Goal: Check status: Check status

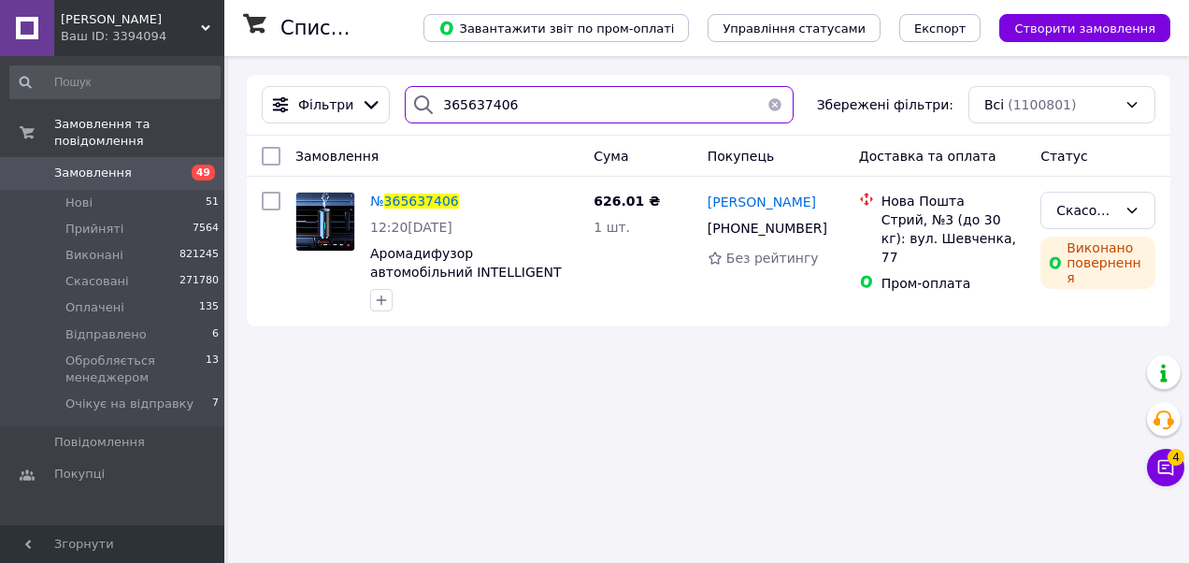
click at [458, 112] on input "365637406" at bounding box center [599, 104] width 389 height 37
paste input "6201155"
type input "366201155"
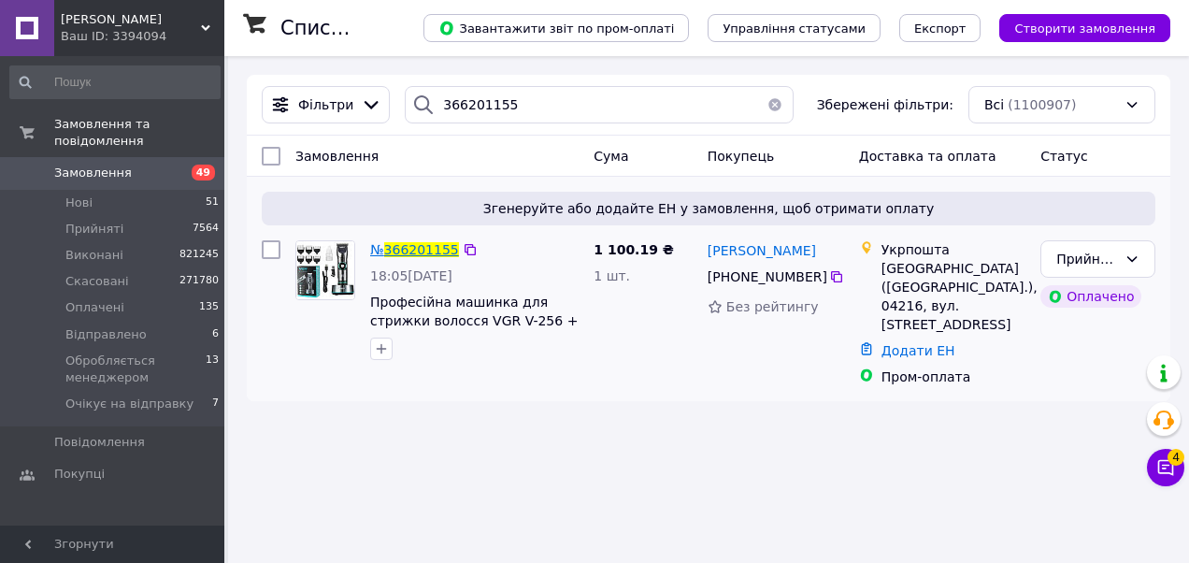
click at [432, 249] on span "366201155" at bounding box center [421, 249] width 75 height 15
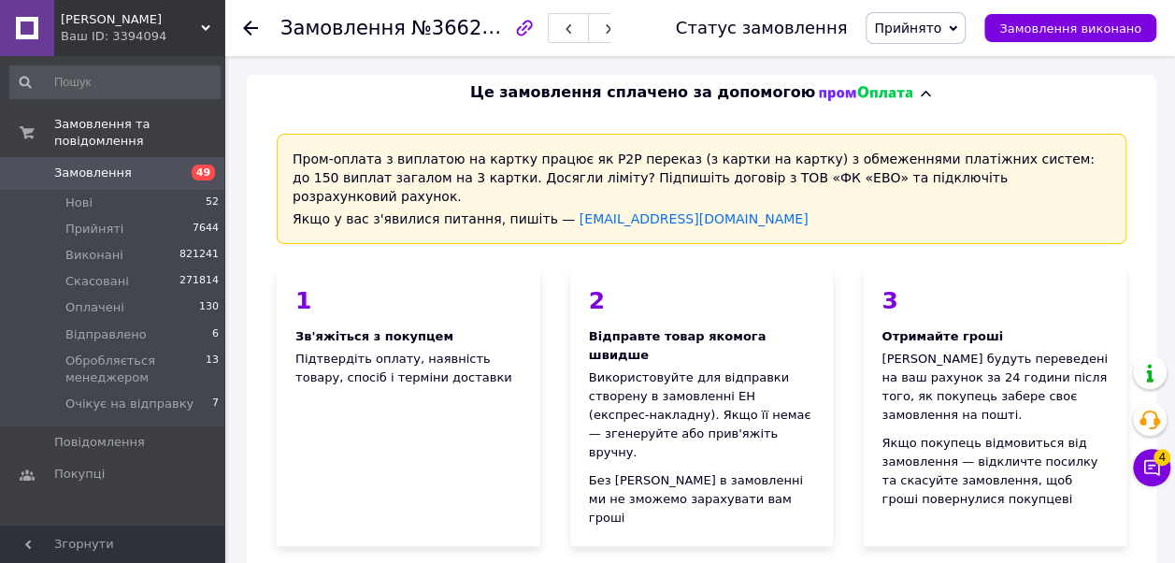
click at [202, 28] on icon at bounding box center [205, 27] width 9 height 9
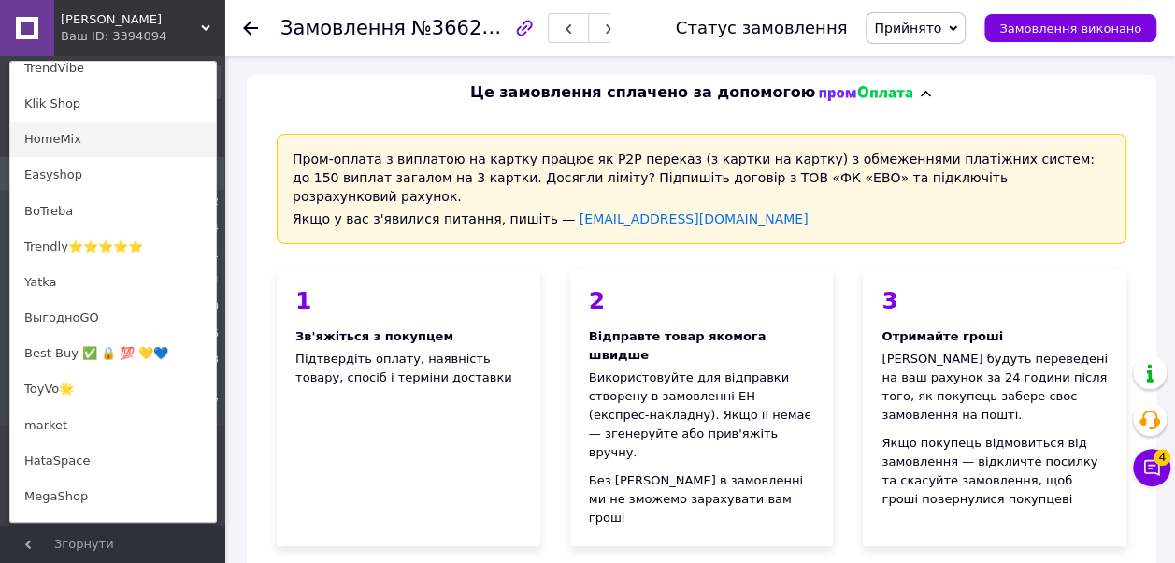
scroll to position [158, 0]
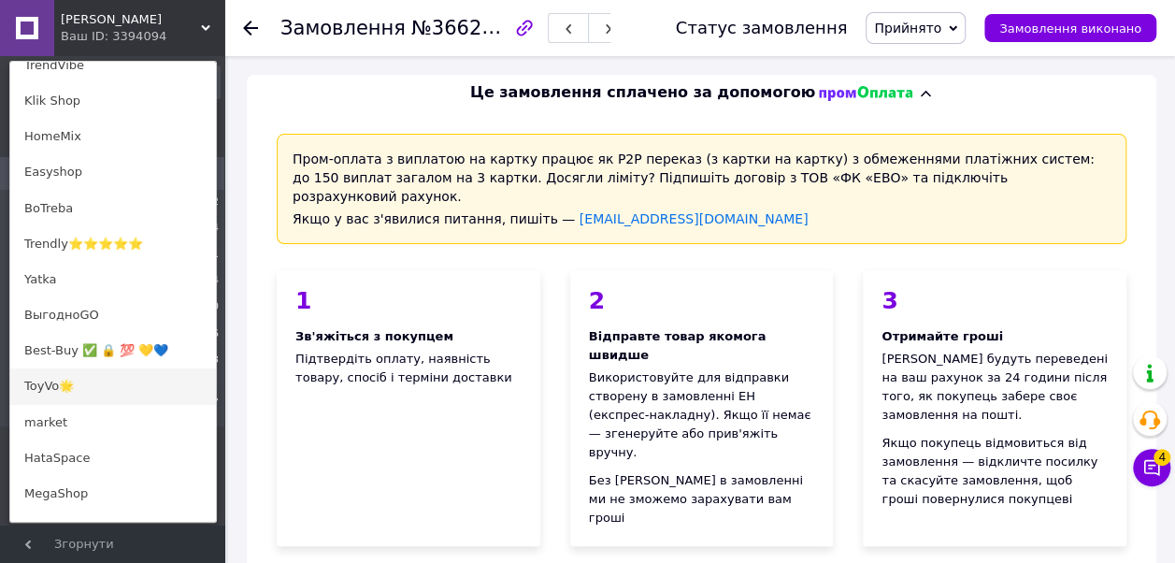
click at [67, 374] on link "ToyVo🌟" at bounding box center [113, 386] width 206 height 36
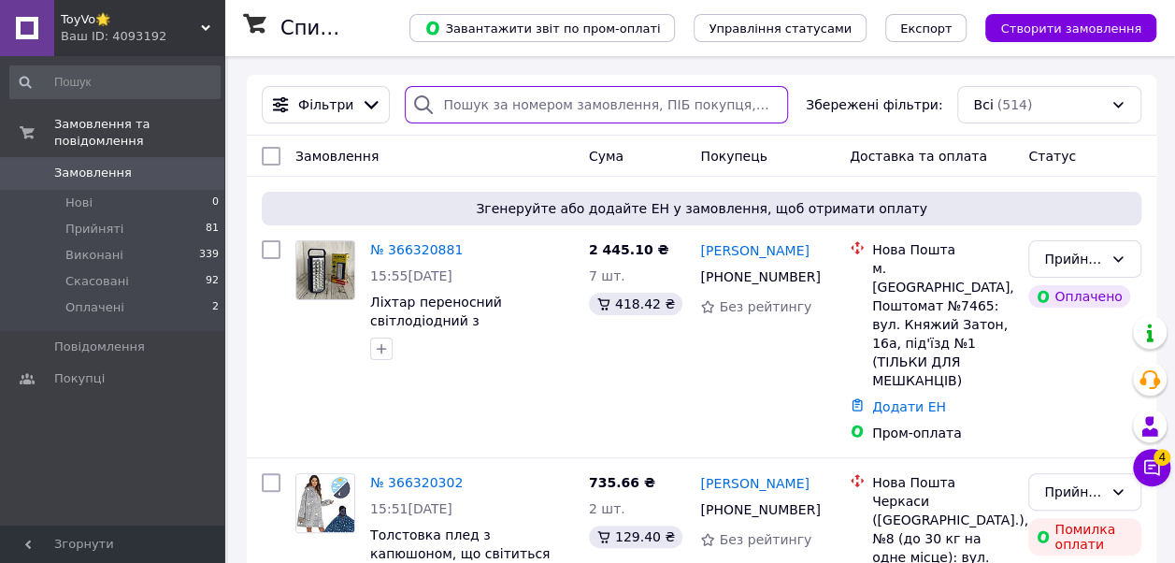
click at [470, 97] on input "search" at bounding box center [596, 104] width 382 height 37
paste input "366200309"
type input "366200309"
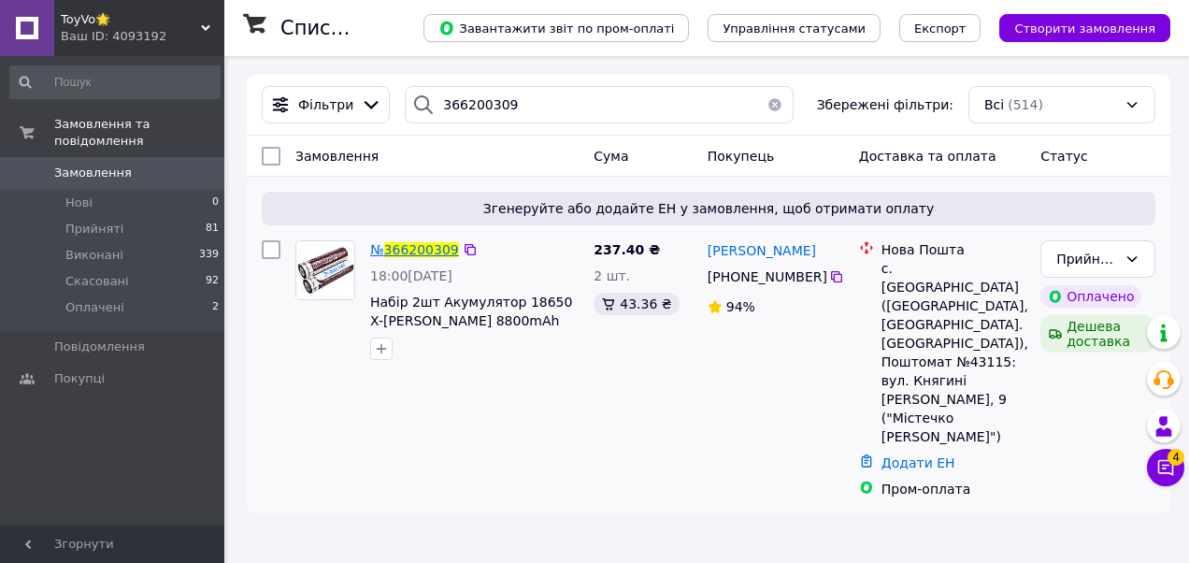
click at [396, 244] on span "366200309" at bounding box center [421, 249] width 75 height 15
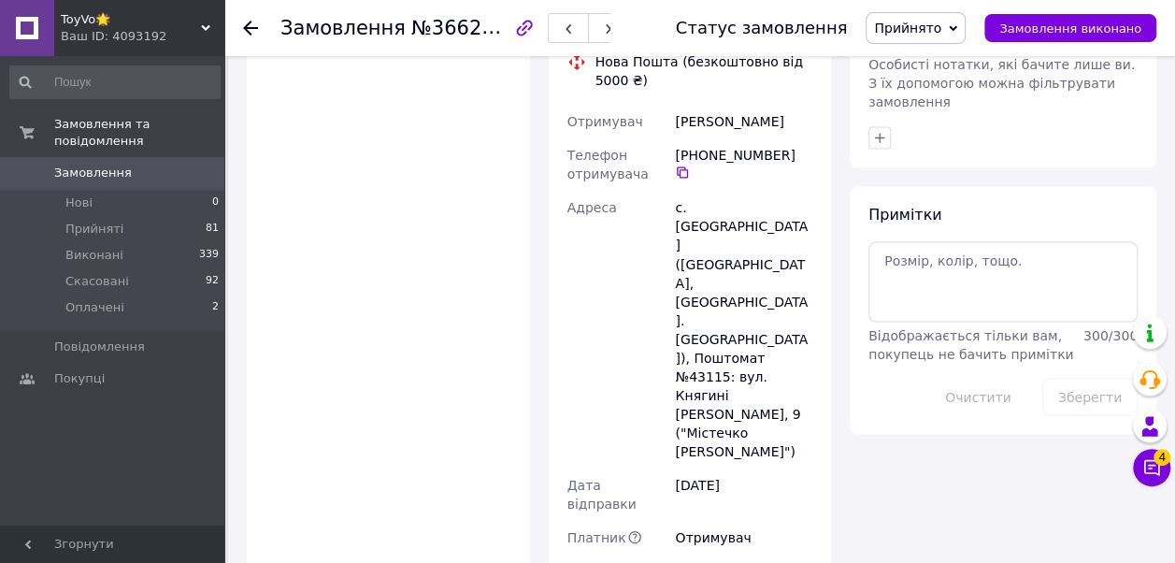
scroll to position [1570, 0]
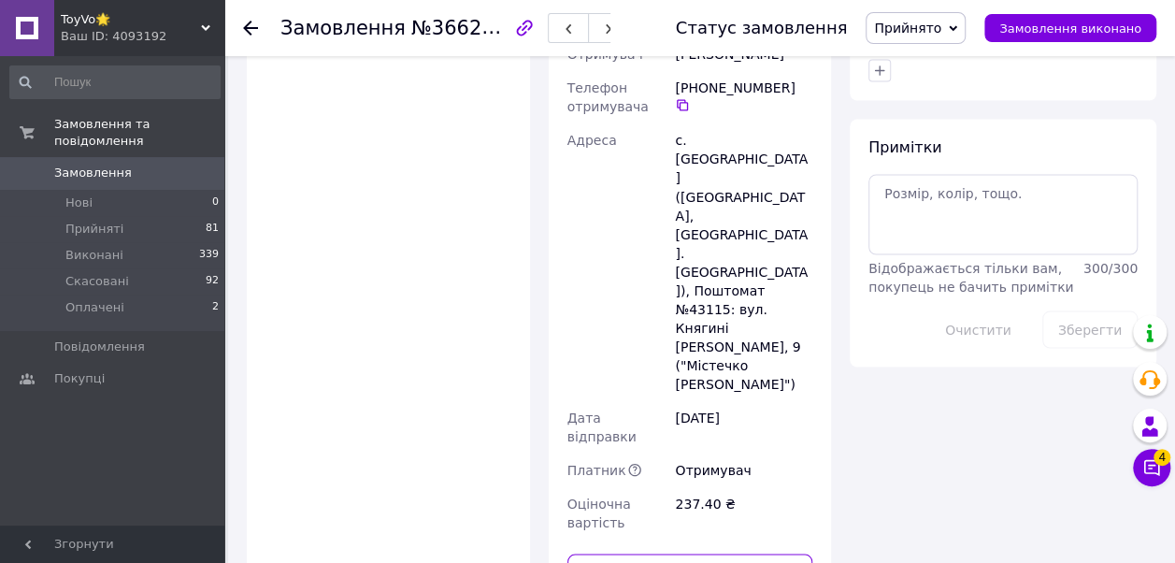
click at [643, 553] on input "text" at bounding box center [690, 571] width 246 height 37
paste input "20451269230864"
type input "20451269230864"
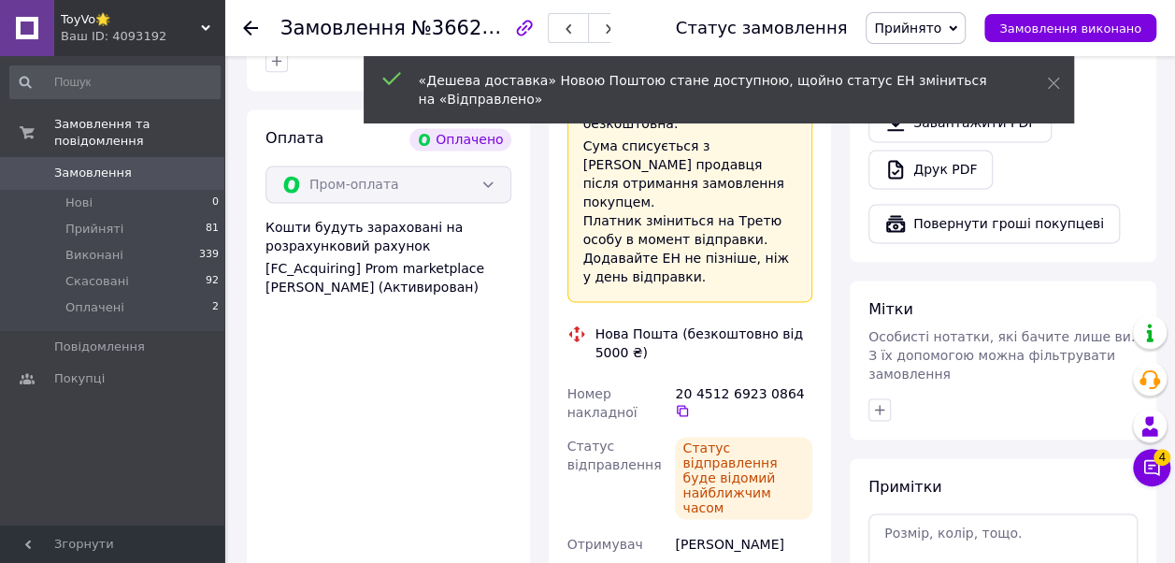
scroll to position [1227, 0]
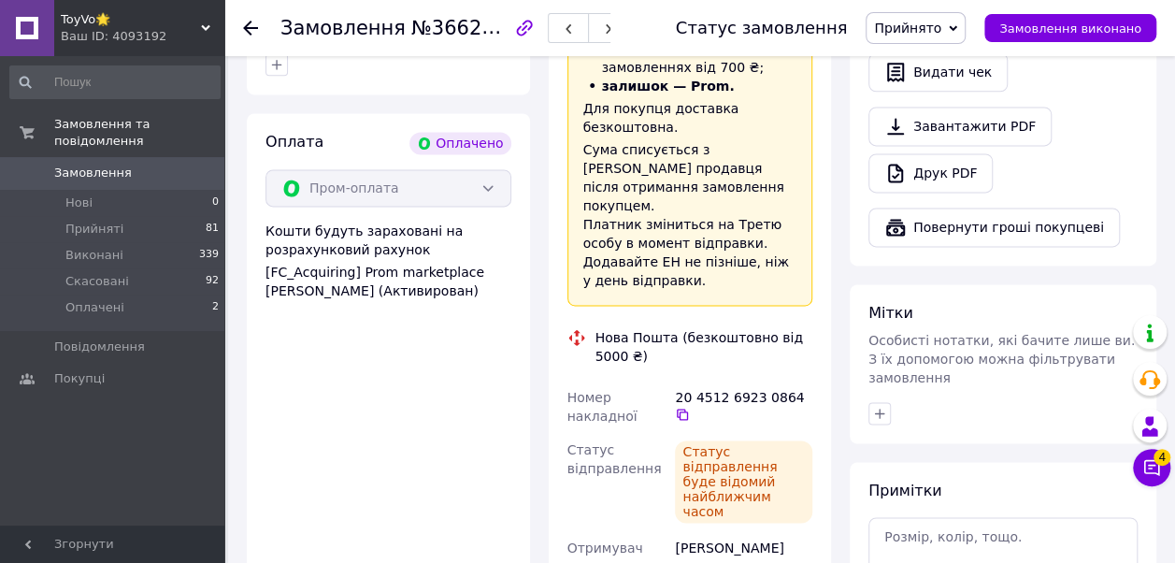
click at [212, 36] on div "Ваш ID: 4093192" at bounding box center [143, 36] width 164 height 17
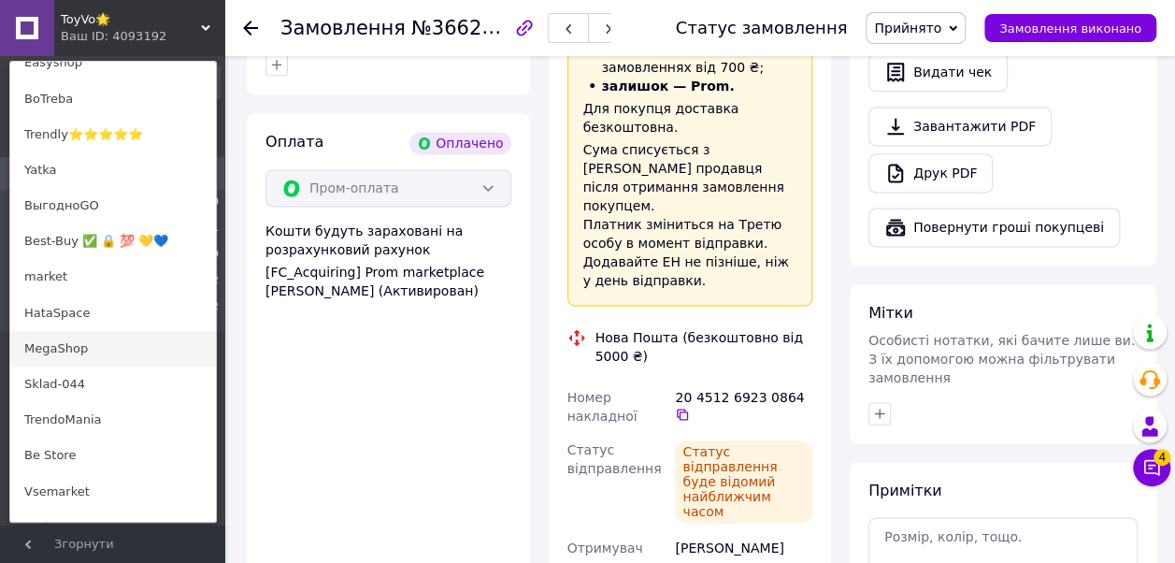
scroll to position [260, 0]
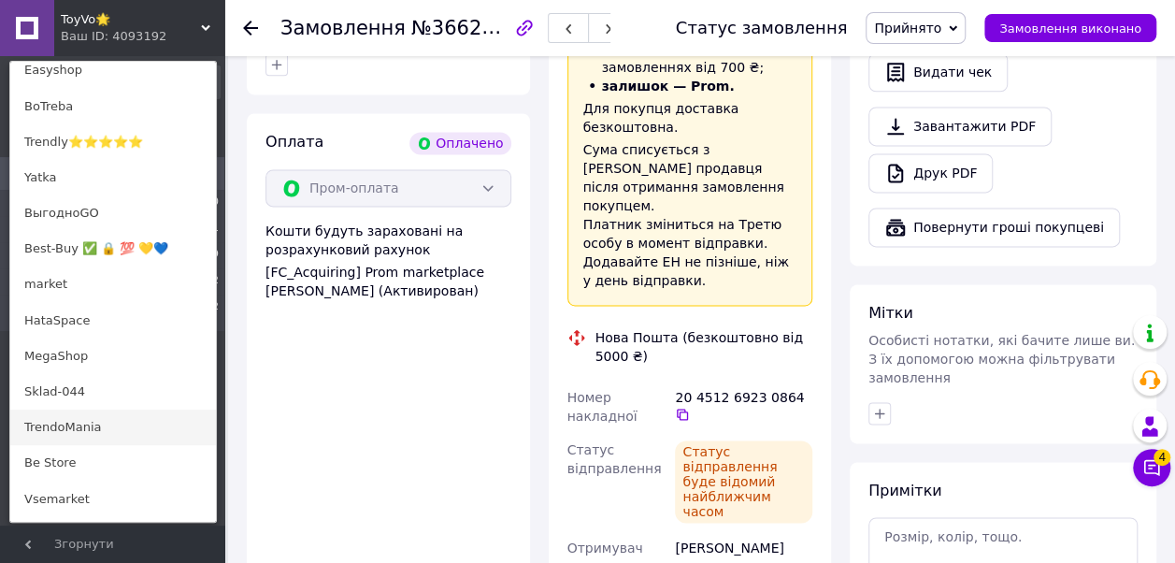
click at [71, 425] on link "TrendoMania" at bounding box center [113, 427] width 206 height 36
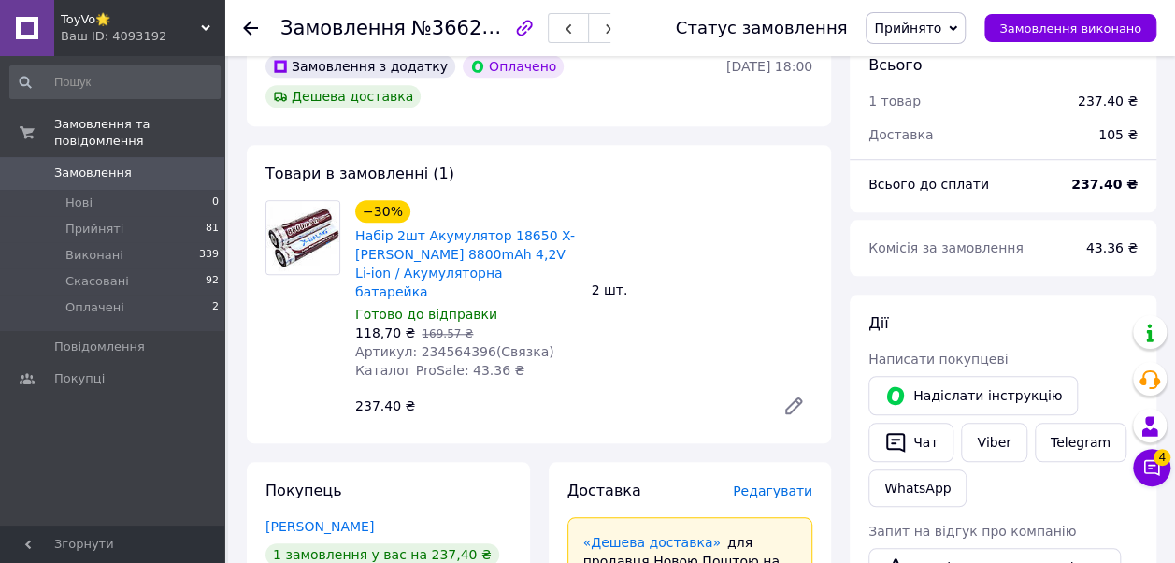
scroll to position [507, 0]
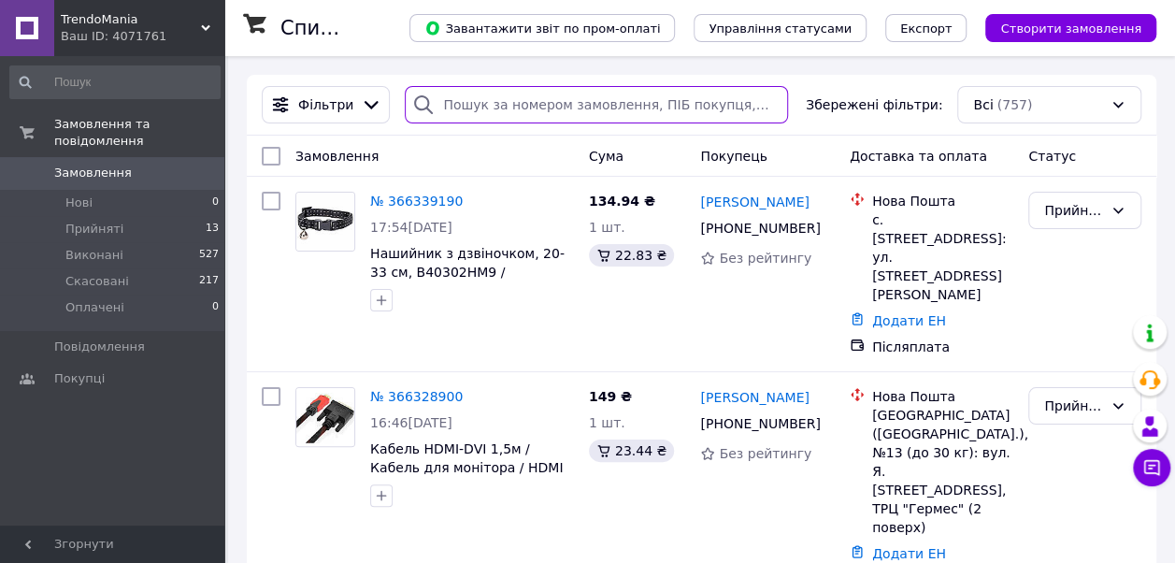
click at [537, 105] on input "search" at bounding box center [596, 104] width 382 height 37
paste input "366200749"
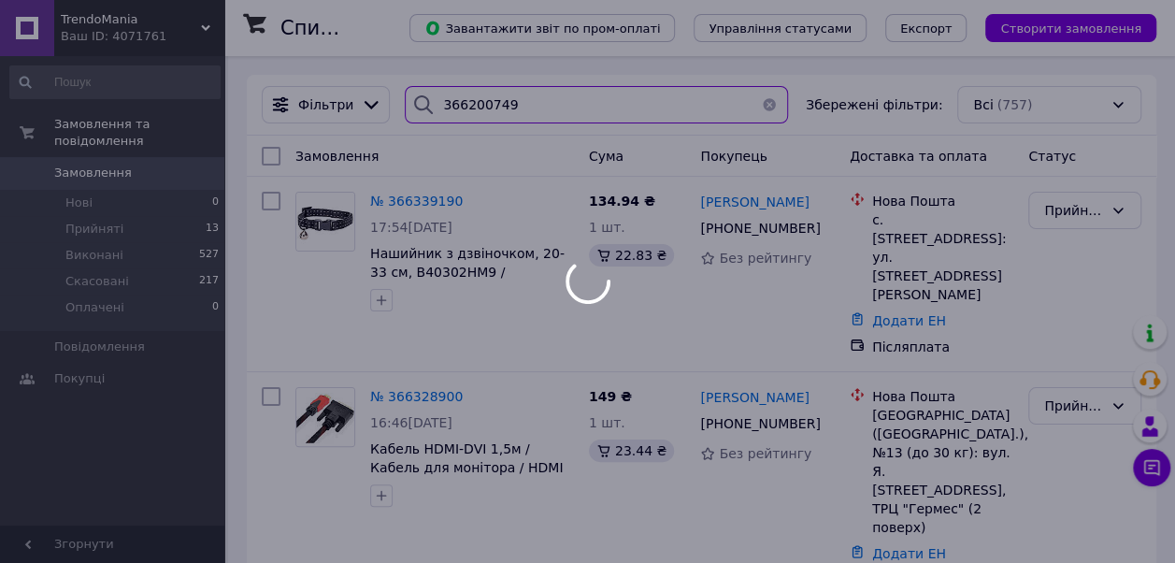
type input "366200749"
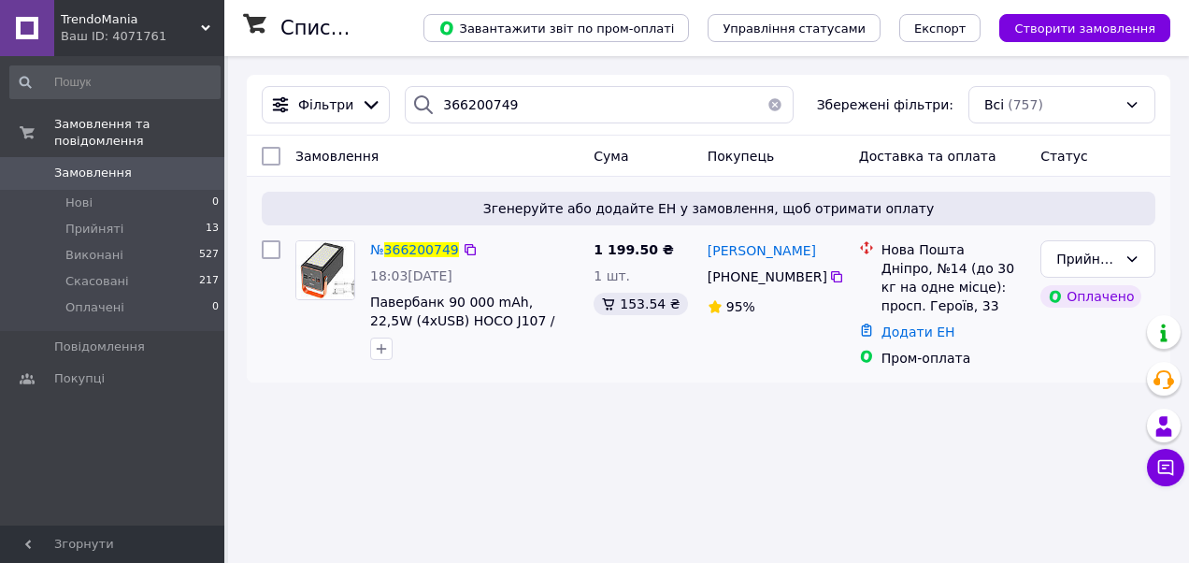
click at [411, 240] on div "№ 366200749" at bounding box center [414, 249] width 93 height 22
click at [413, 242] on span "366200749" at bounding box center [421, 249] width 75 height 15
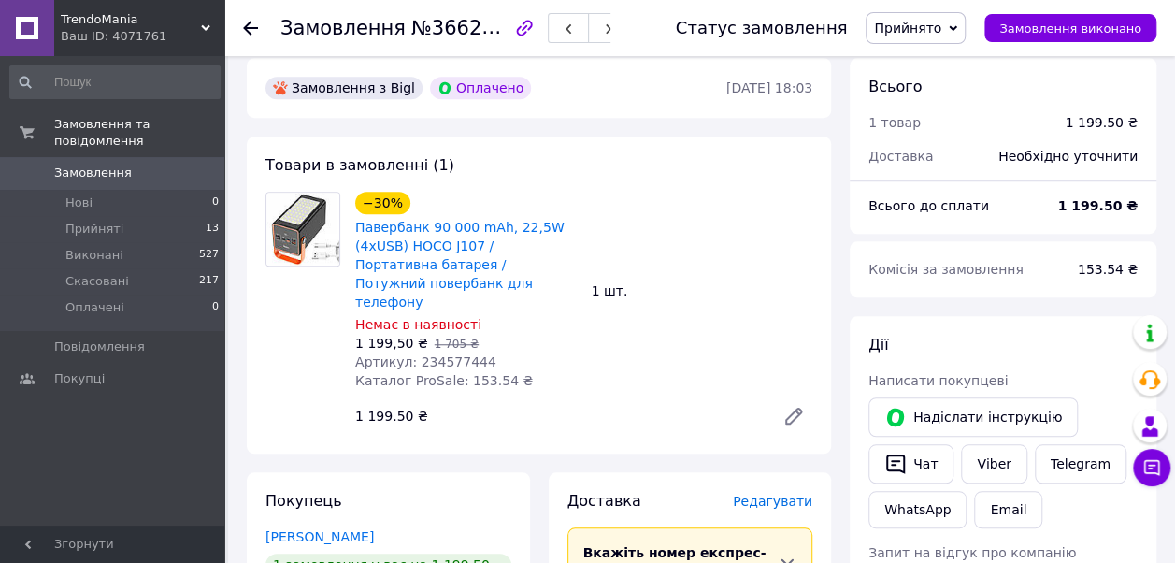
scroll to position [592, 0]
click at [200, 22] on span "TrendoMania" at bounding box center [131, 19] width 140 height 17
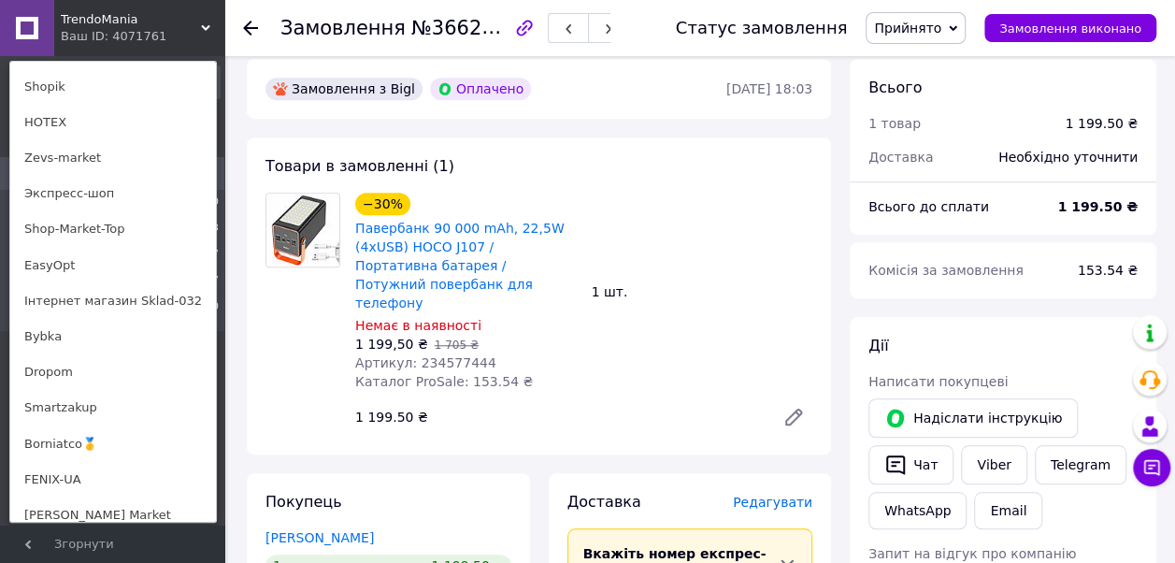
scroll to position [886, 0]
click at [59, 325] on link "Bybka" at bounding box center [113, 337] width 206 height 36
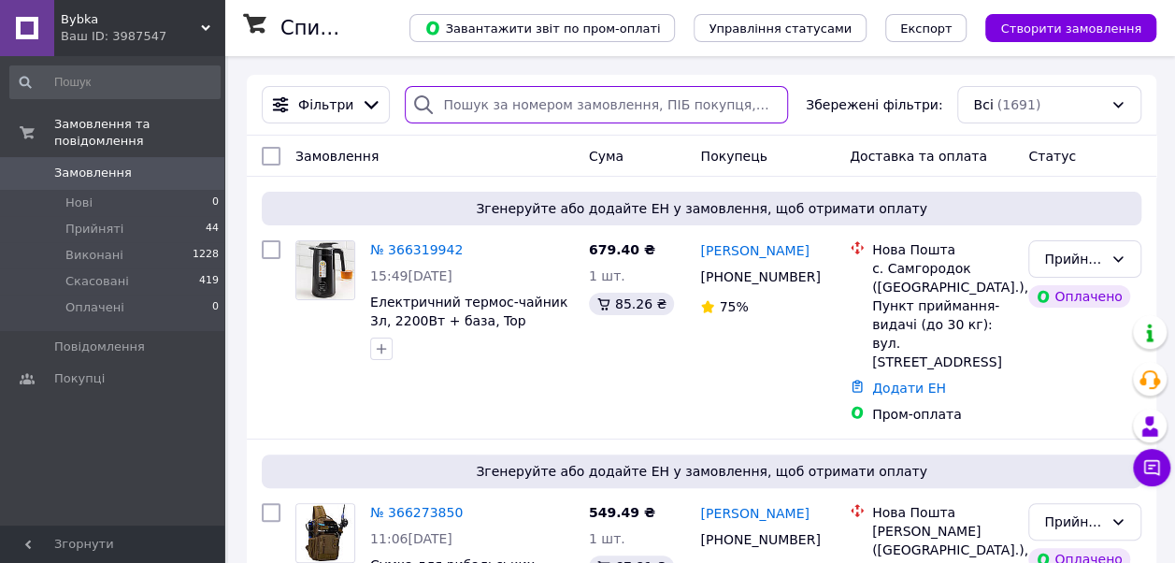
click at [561, 110] on input "search" at bounding box center [596, 104] width 382 height 37
paste input "366199758"
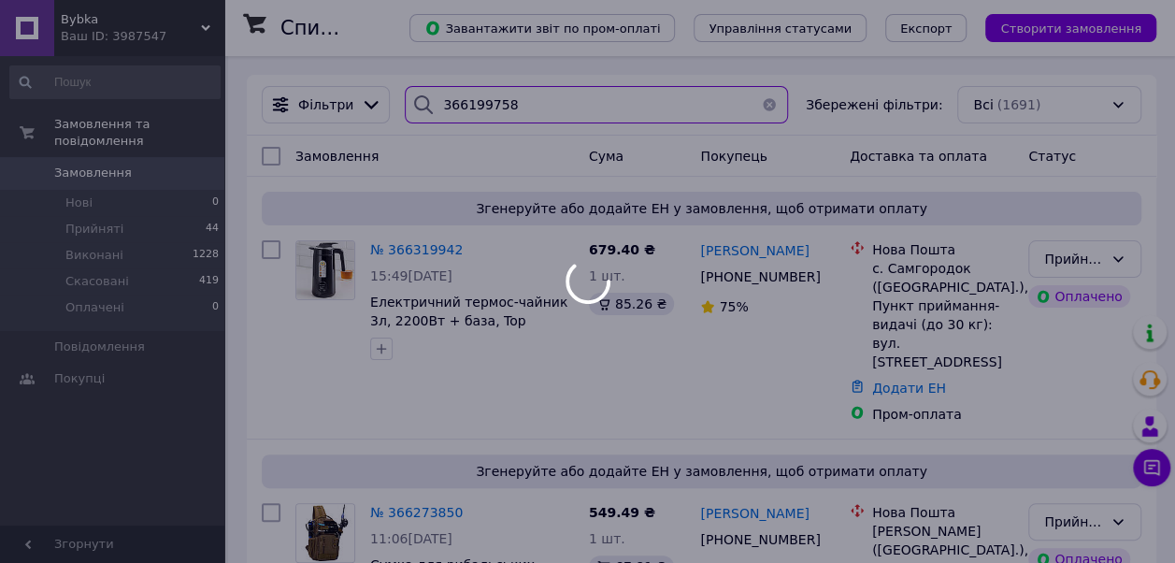
type input "366199758"
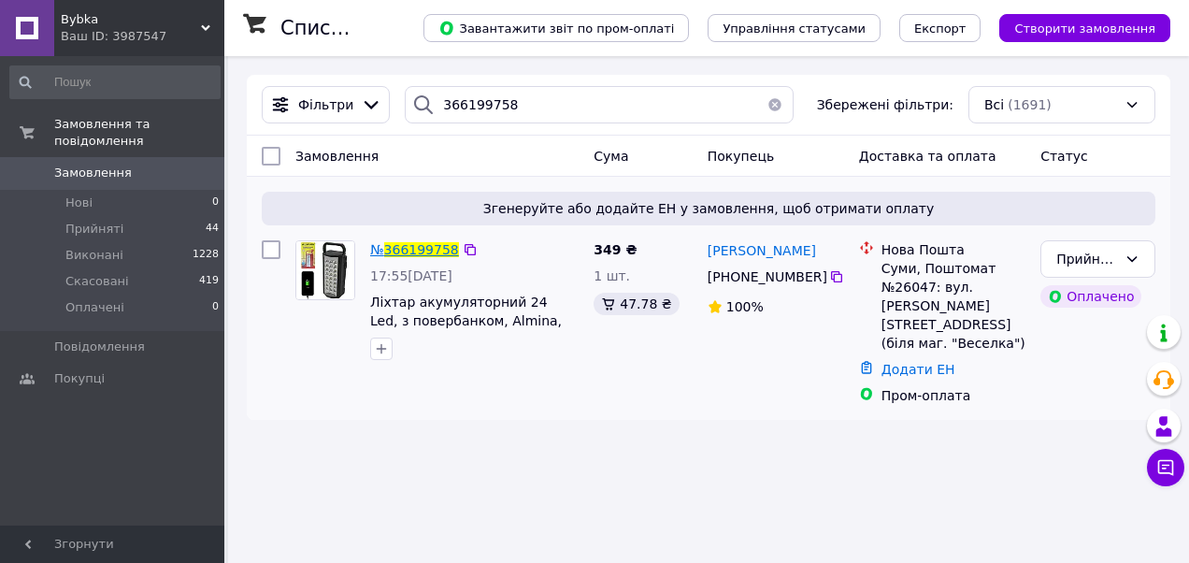
click at [407, 248] on span "366199758" at bounding box center [421, 249] width 75 height 15
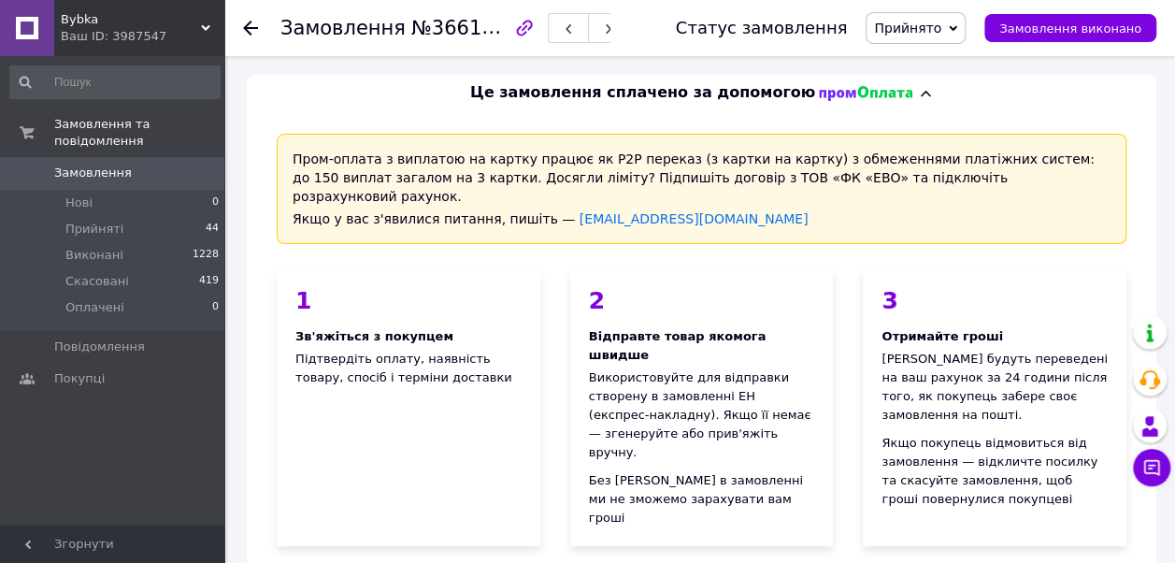
click at [254, 34] on icon at bounding box center [250, 28] width 15 height 15
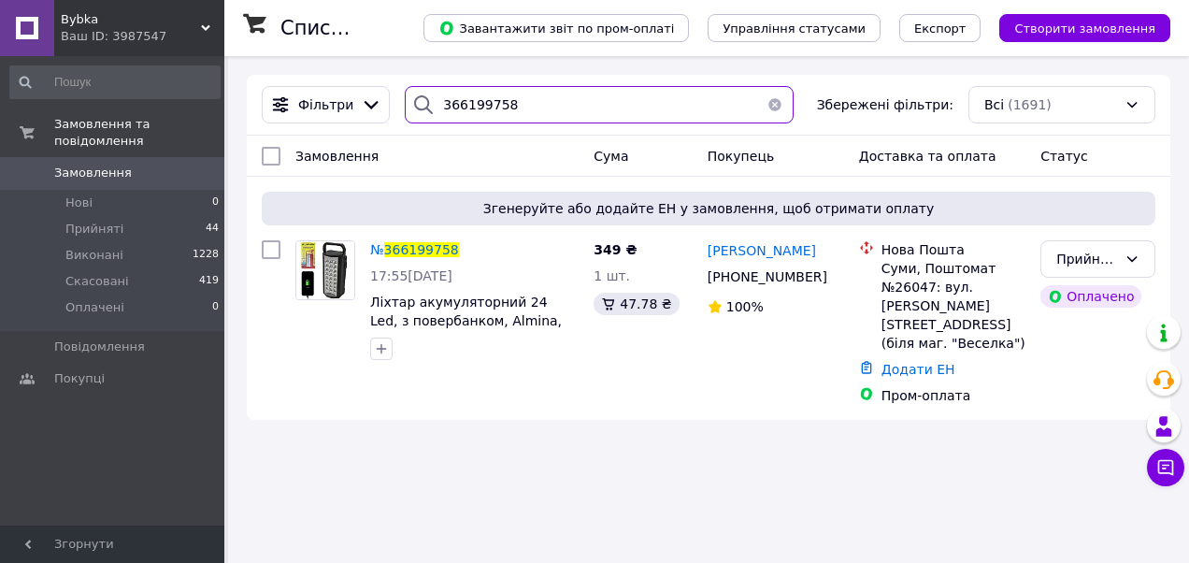
drag, startPoint x: 525, startPoint y: 109, endPoint x: 393, endPoint y: 107, distance: 131.8
click at [397, 107] on div "366199758" at bounding box center [599, 104] width 404 height 37
paste input "200957"
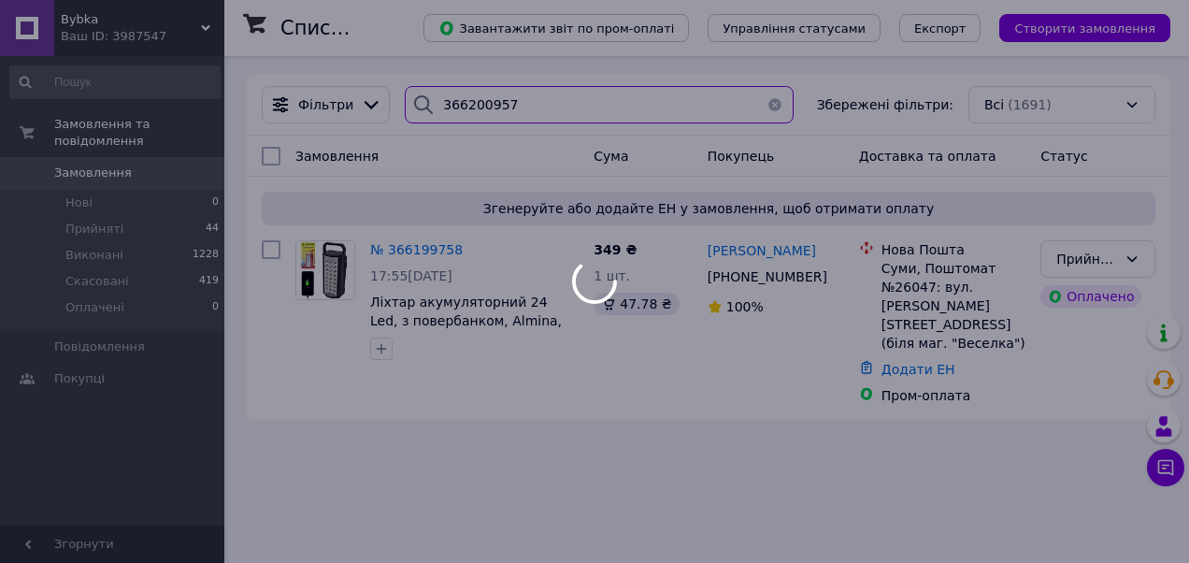
type input "366200957"
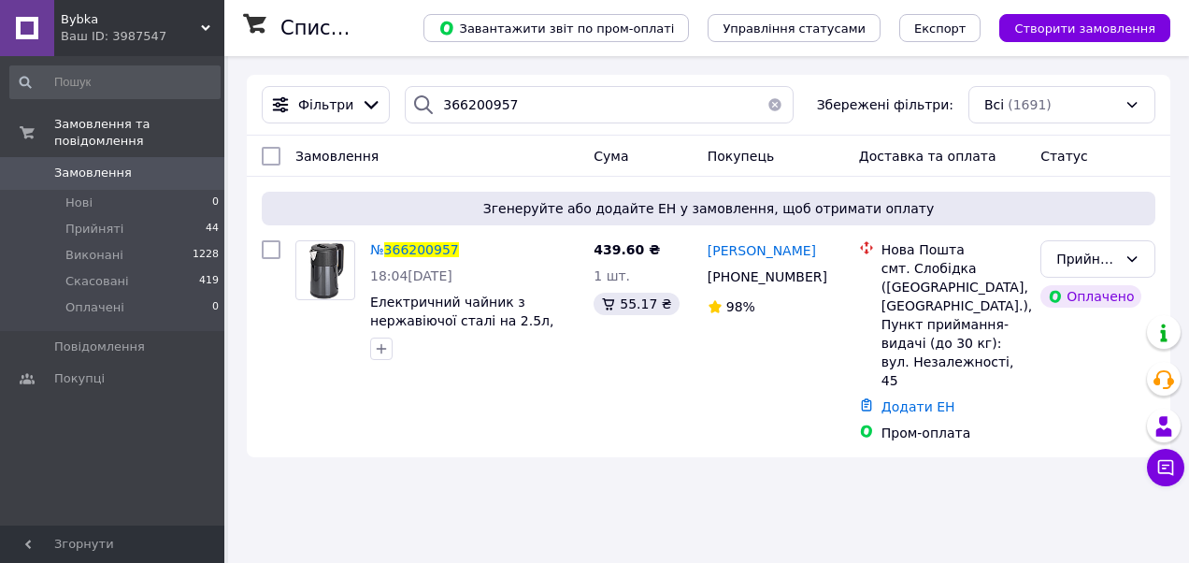
click at [196, 21] on span "Bybka" at bounding box center [131, 19] width 140 height 17
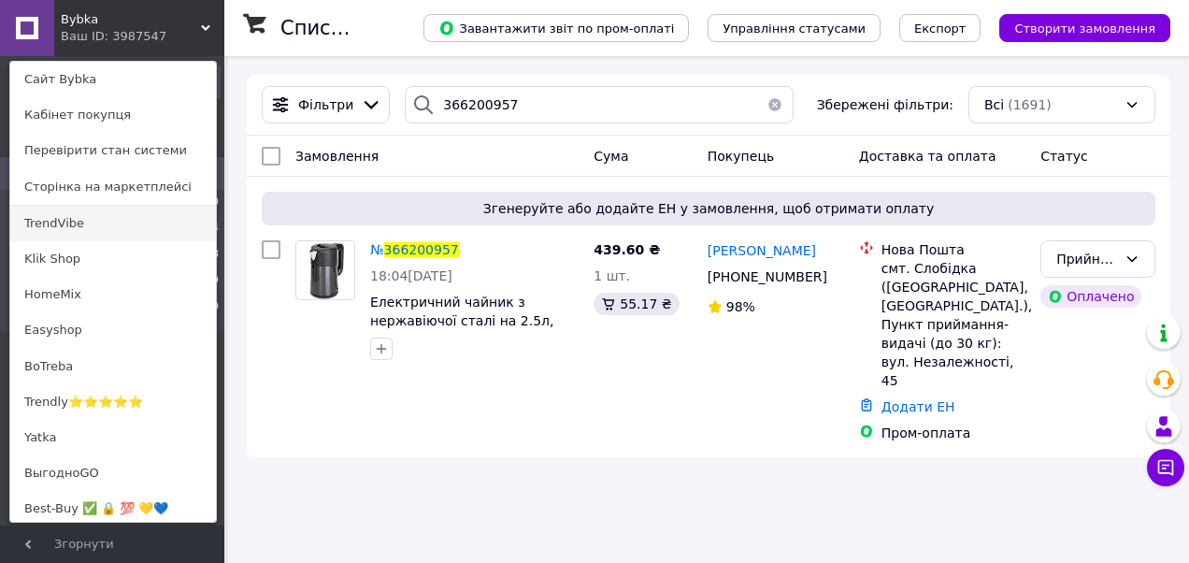
click at [50, 227] on link "TrendVibe" at bounding box center [113, 224] width 206 height 36
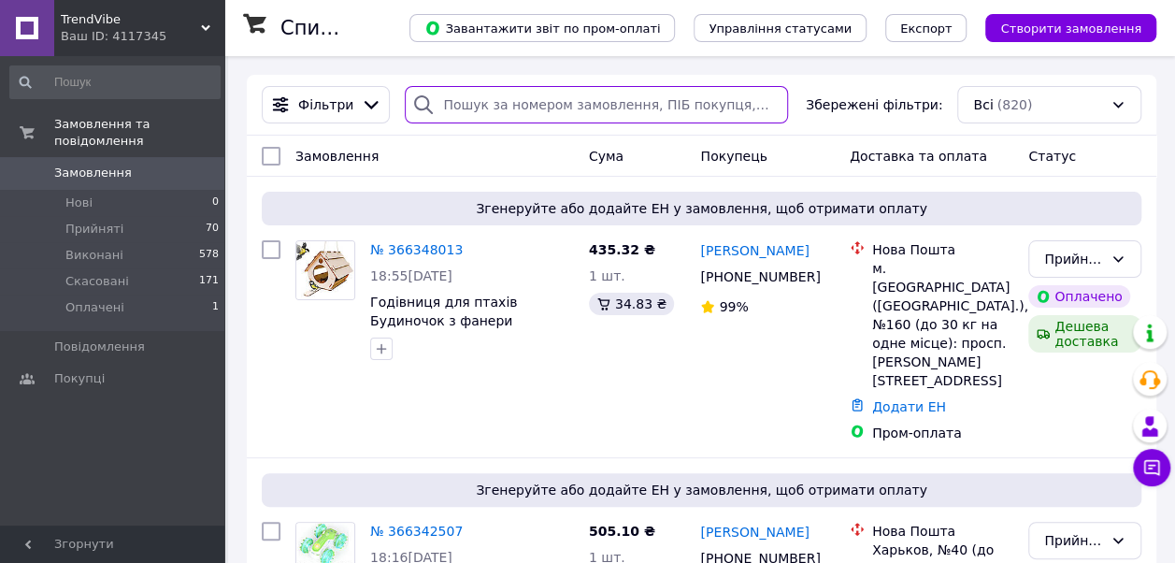
click at [483, 109] on input "search" at bounding box center [596, 104] width 382 height 37
paste input "366200352"
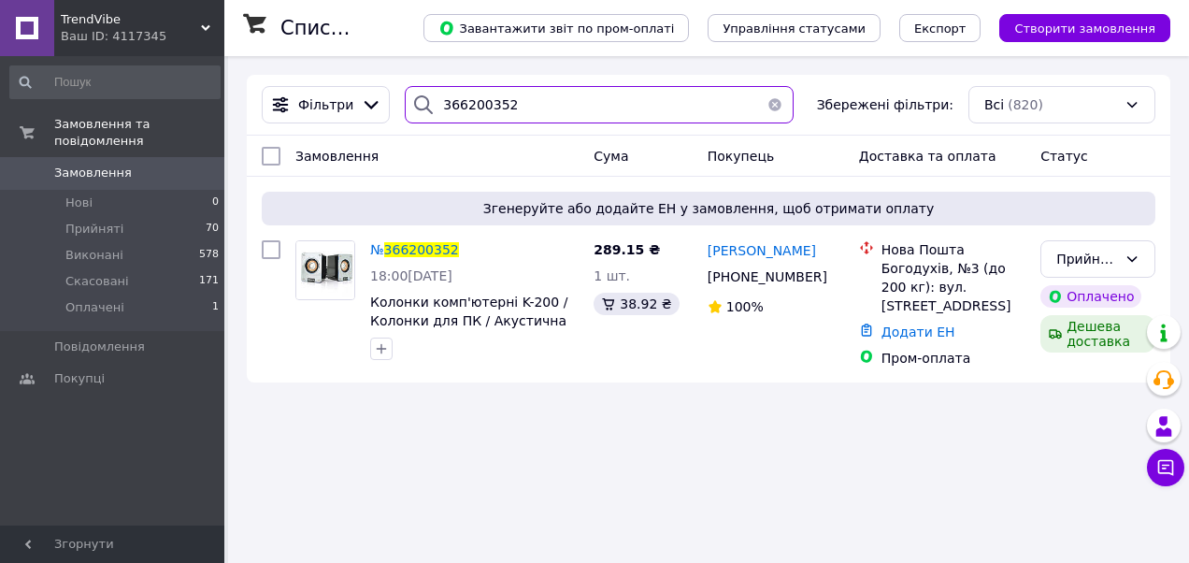
click at [462, 97] on input "366200352" at bounding box center [599, 104] width 389 height 37
paste input "196028"
type input "366196028"
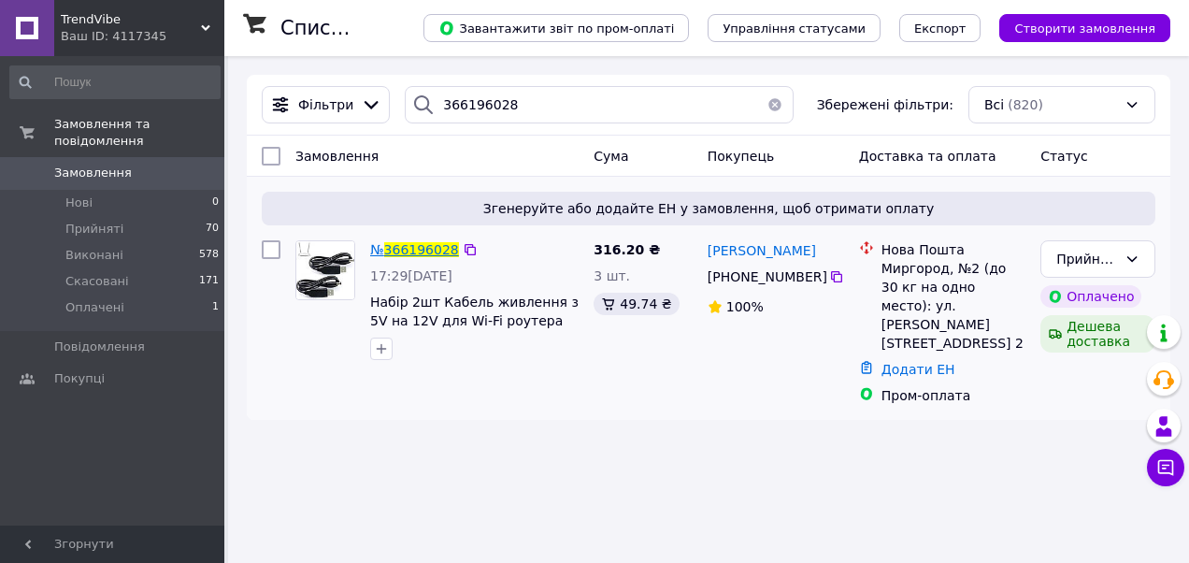
click at [421, 246] on span "366196028" at bounding box center [421, 249] width 75 height 15
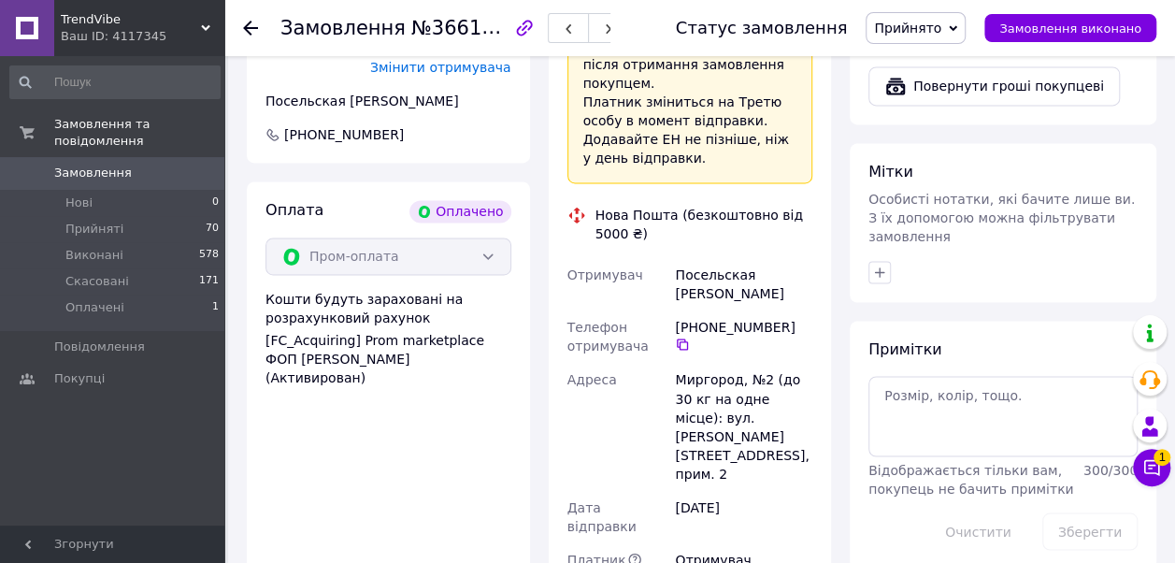
scroll to position [1348, 0]
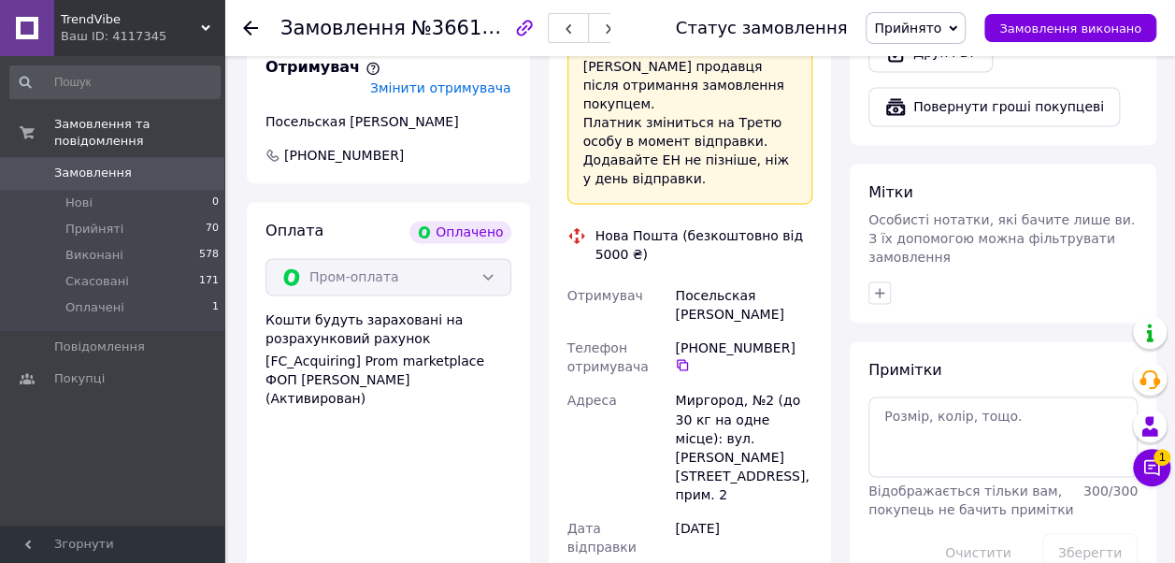
paste input "20451269242009"
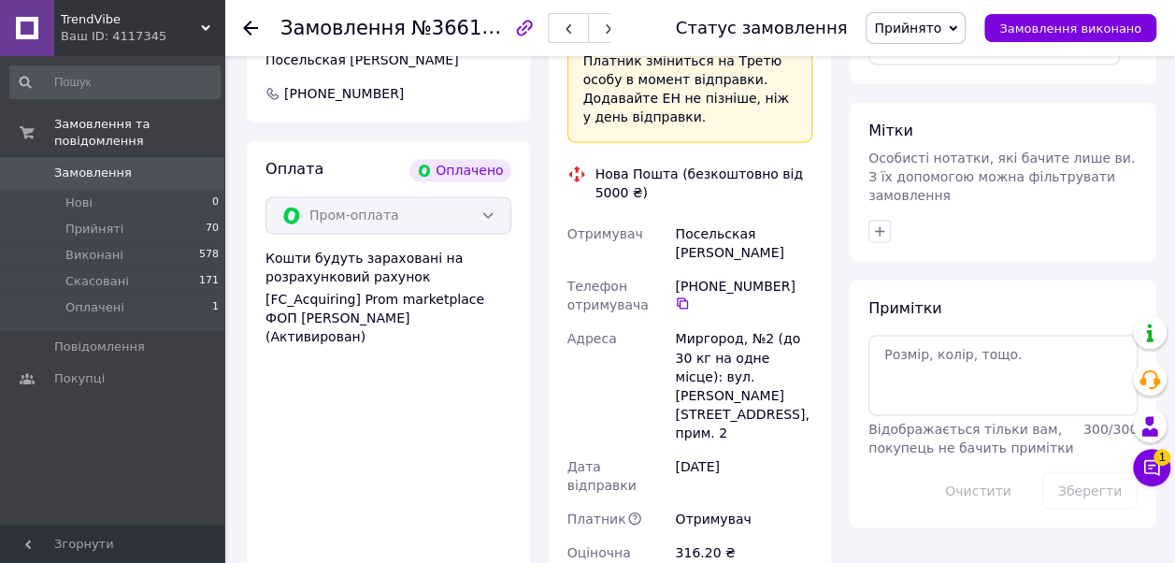
scroll to position [1529, 0]
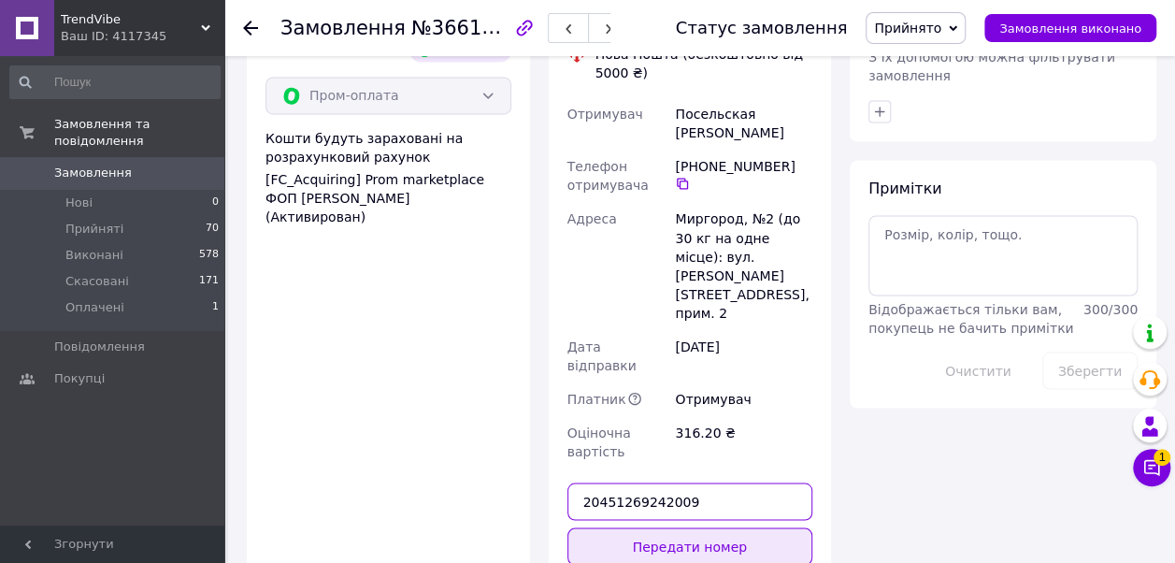
type input "20451269242009"
click at [628, 527] on button "Передати номер" at bounding box center [690, 545] width 246 height 37
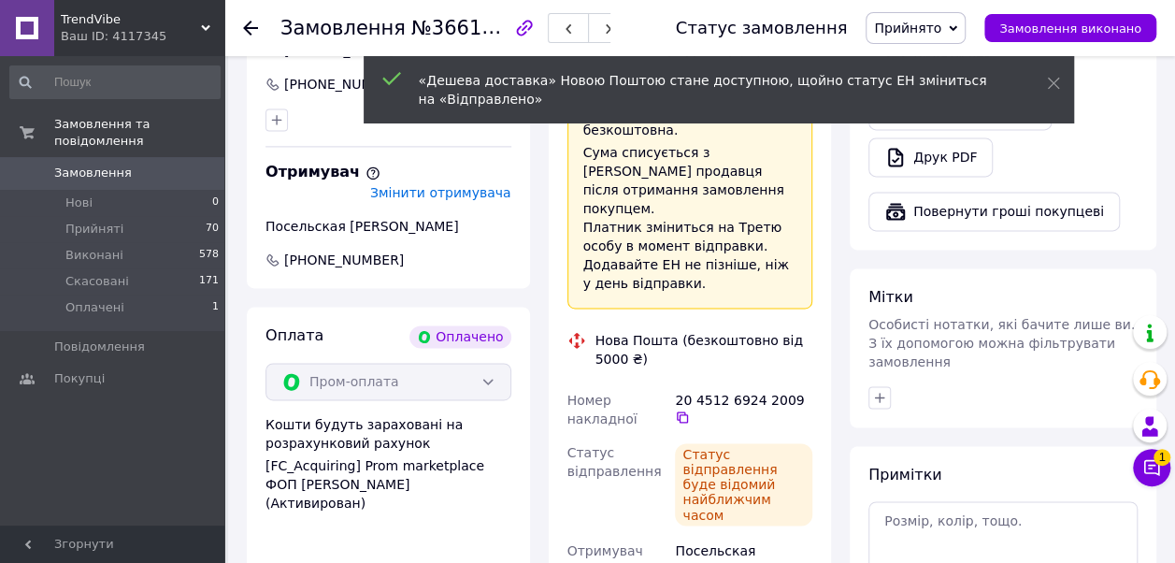
scroll to position [1238, 0]
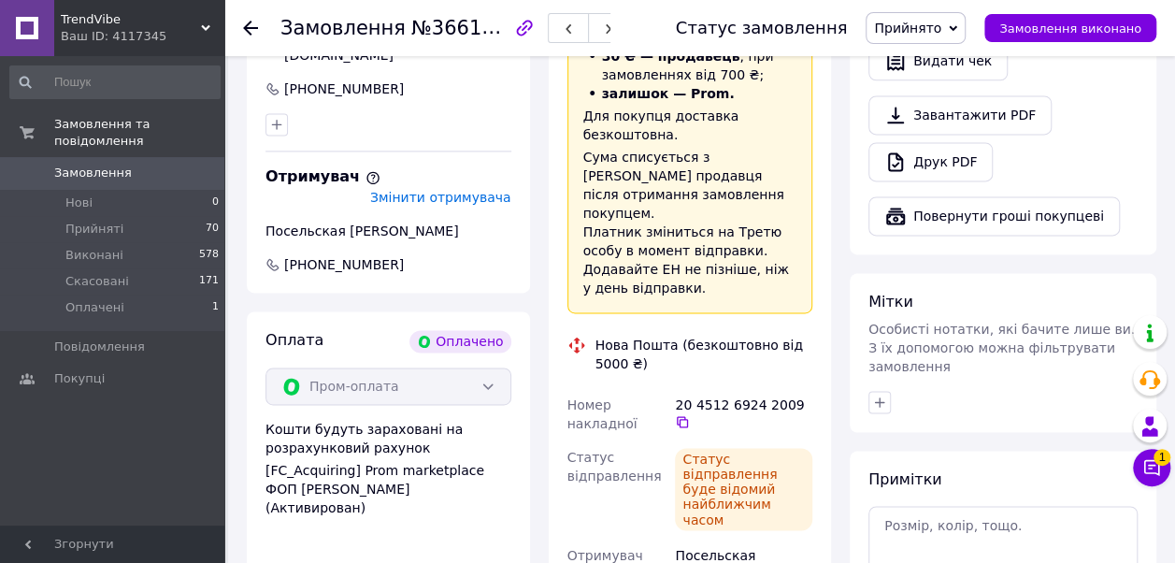
click at [195, 18] on span "TrendVibe" at bounding box center [131, 19] width 140 height 17
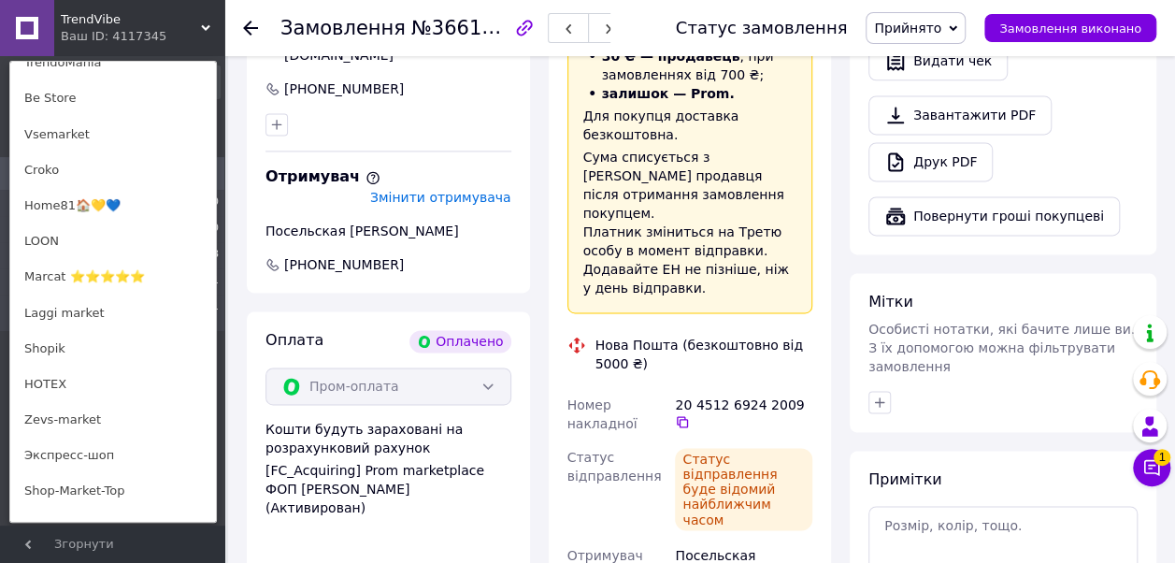
scroll to position [628, 0]
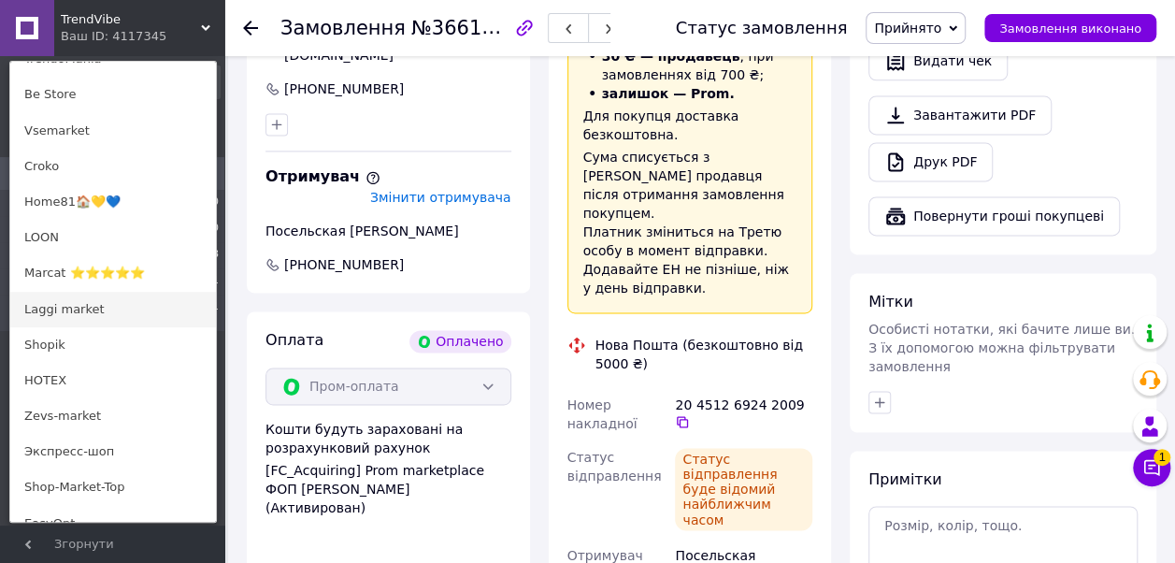
click at [78, 302] on link "Laggi market" at bounding box center [113, 310] width 206 height 36
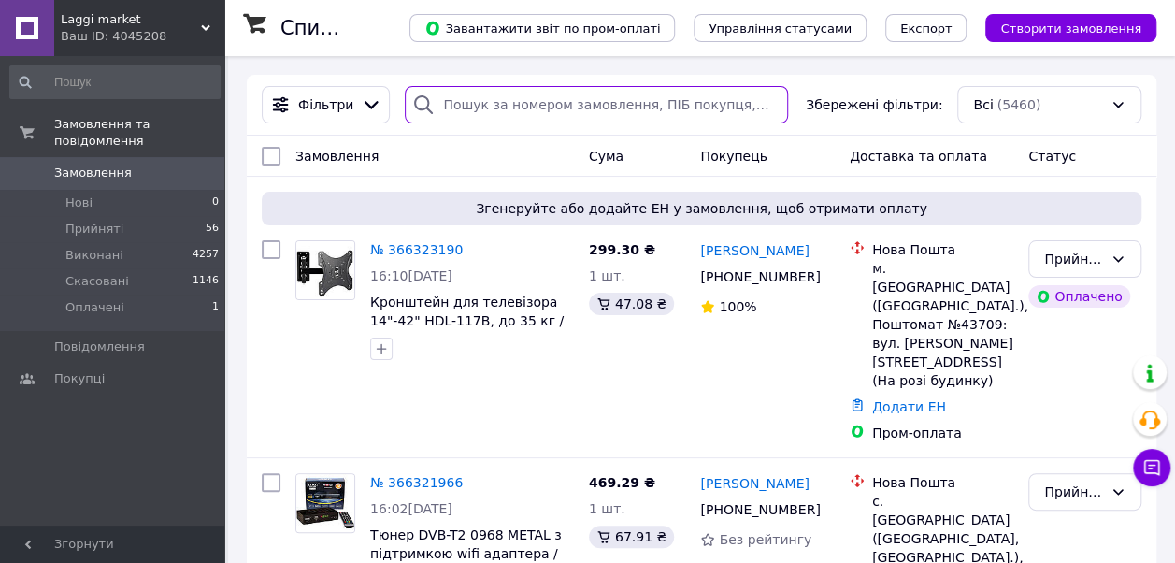
click at [527, 120] on input "search" at bounding box center [596, 104] width 382 height 37
paste input "366196478"
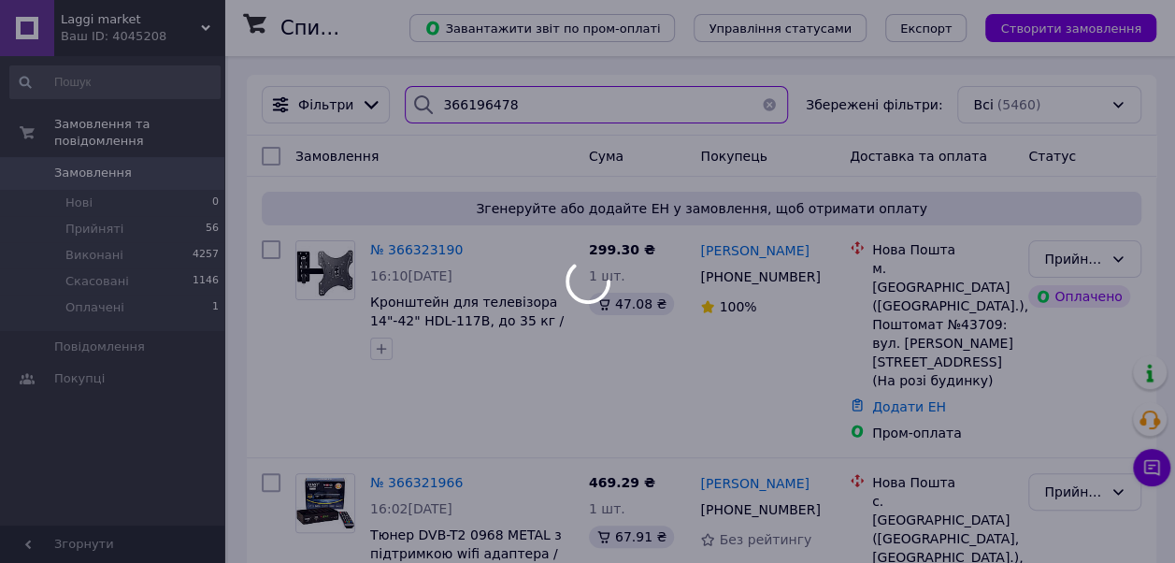
type input "366196478"
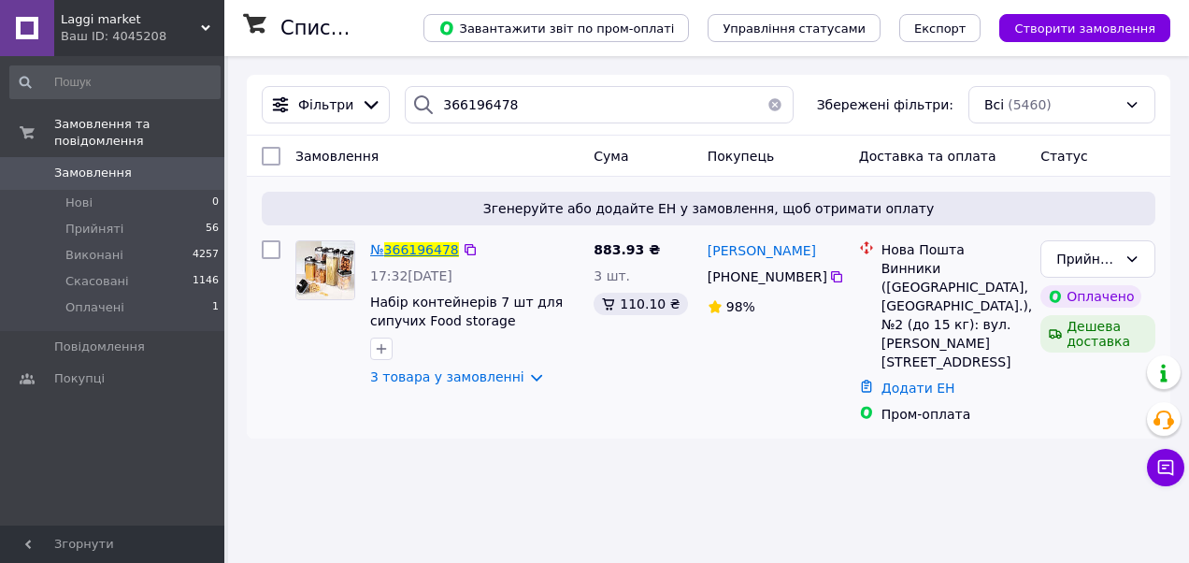
click at [426, 247] on span "366196478" at bounding box center [421, 249] width 75 height 15
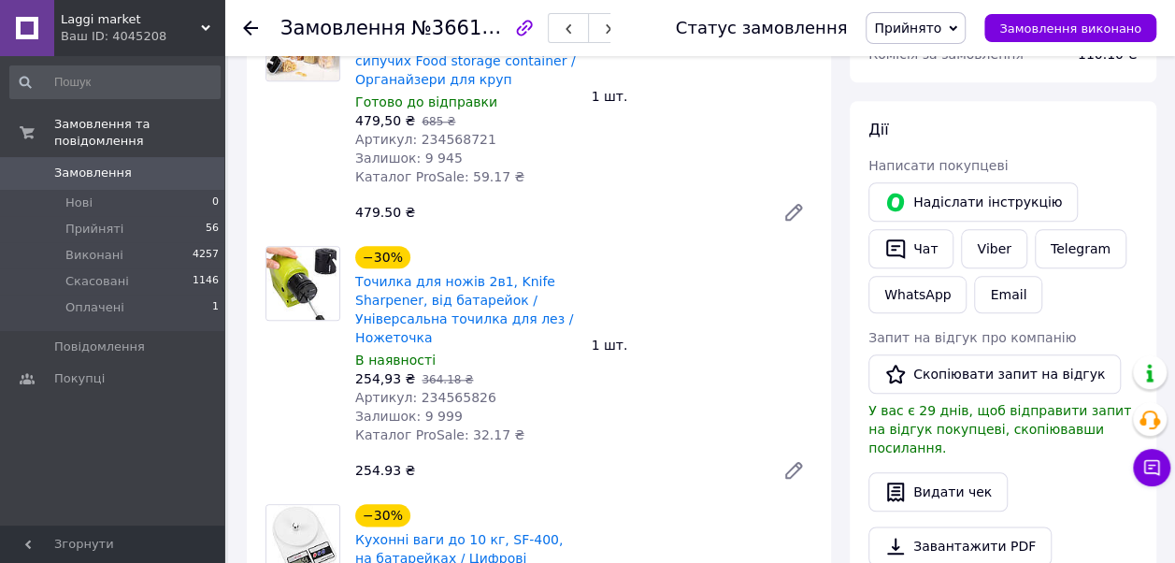
scroll to position [675, 0]
